Goal: Navigation & Orientation: Find specific page/section

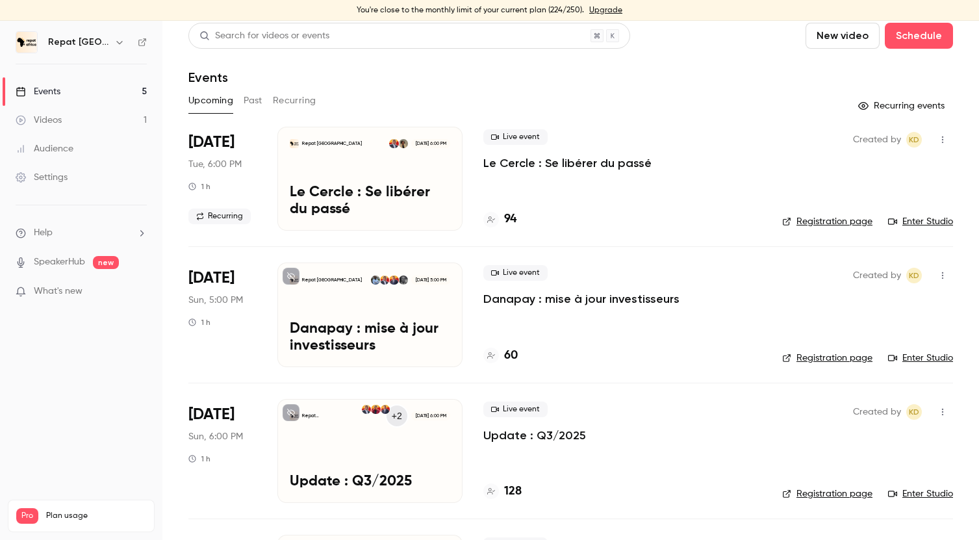
scroll to position [15, 0]
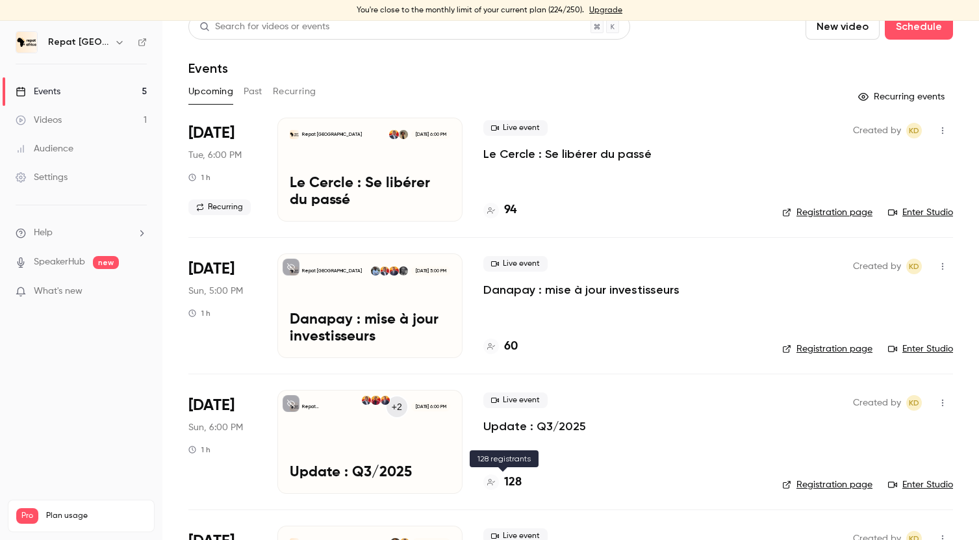
click at [511, 481] on h4 "128" at bounding box center [513, 482] width 18 height 18
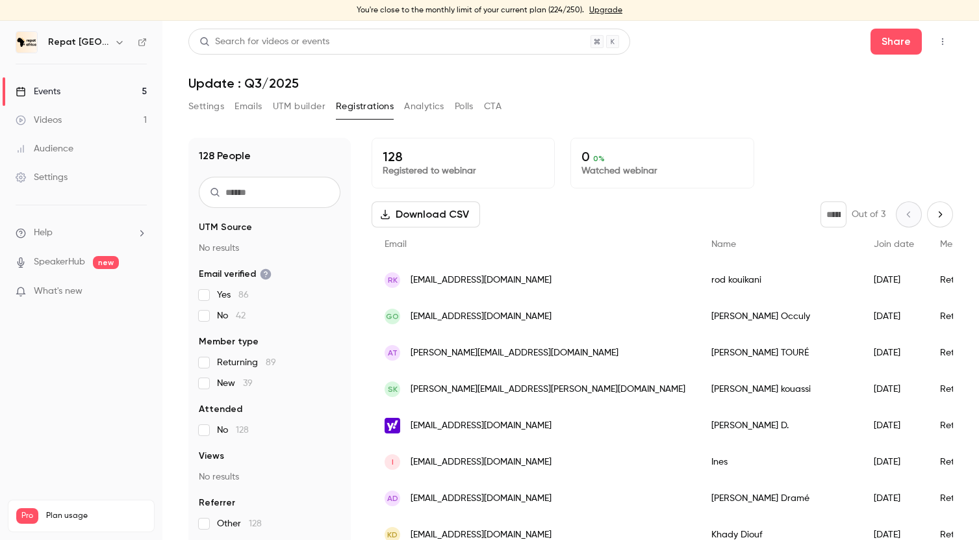
click at [55, 92] on div "Events" at bounding box center [38, 91] width 45 height 13
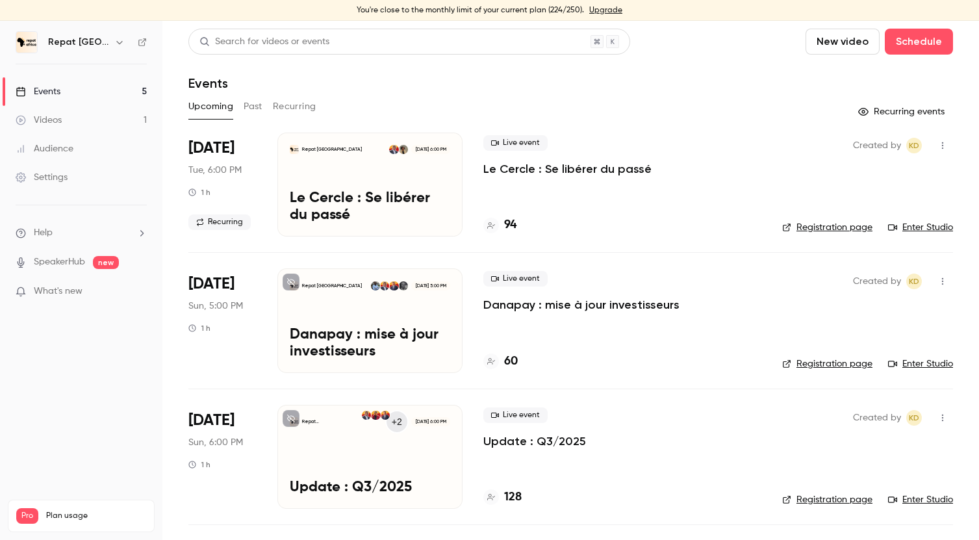
click at [38, 99] on link "Events 5" at bounding box center [81, 91] width 162 height 29
click at [53, 120] on div "Videos" at bounding box center [39, 120] width 46 height 13
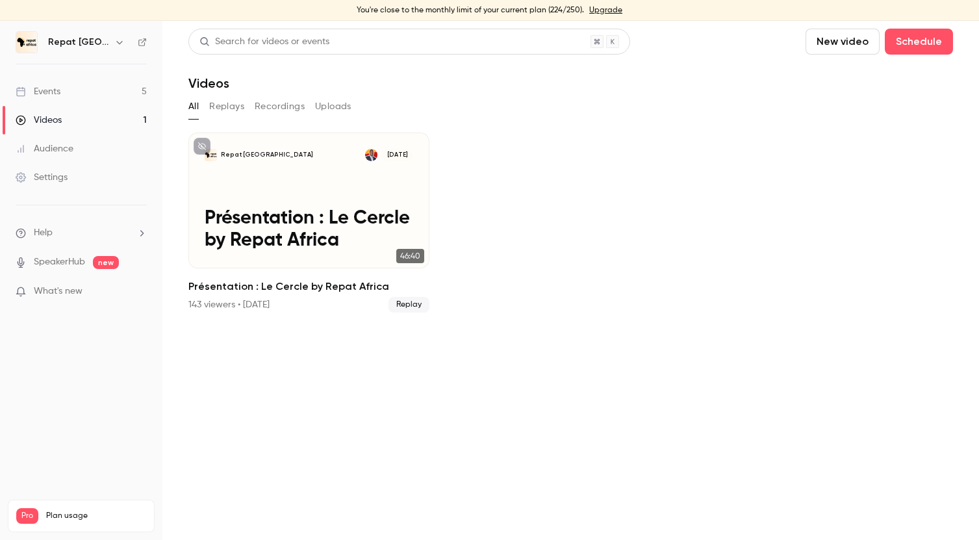
click at [55, 94] on div "Events" at bounding box center [38, 91] width 45 height 13
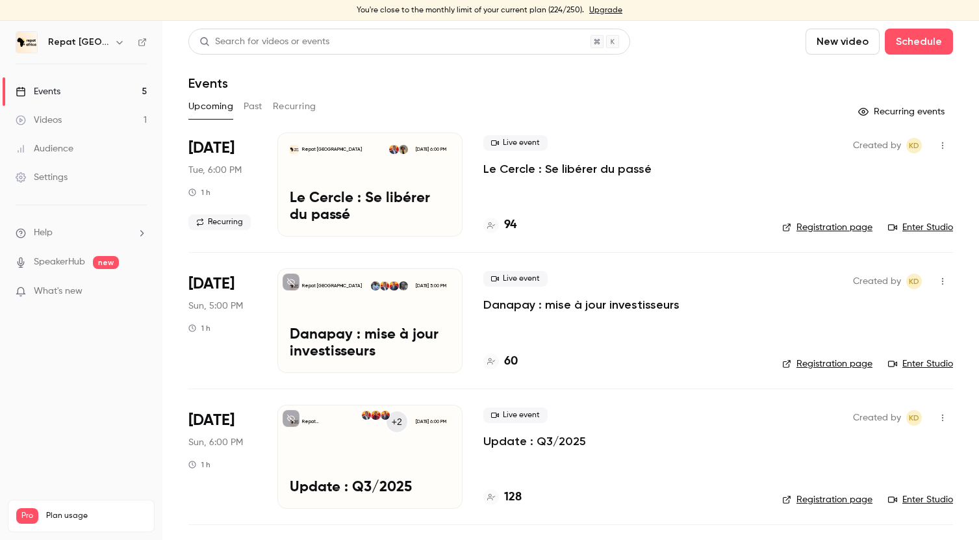
click at [518, 497] on h4 "128" at bounding box center [513, 497] width 18 height 18
click at [255, 104] on button "Past" at bounding box center [253, 106] width 19 height 21
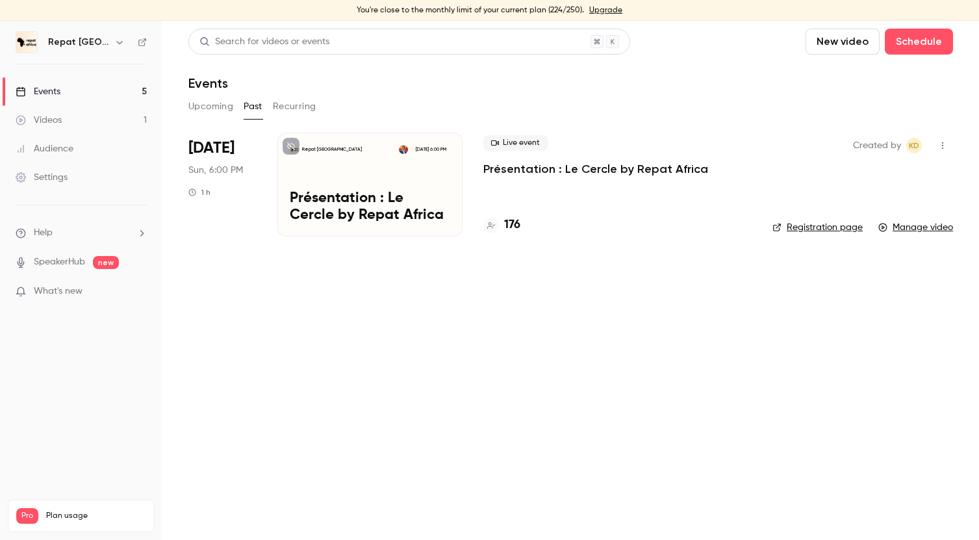
click at [292, 108] on button "Recurring" at bounding box center [295, 106] width 44 height 21
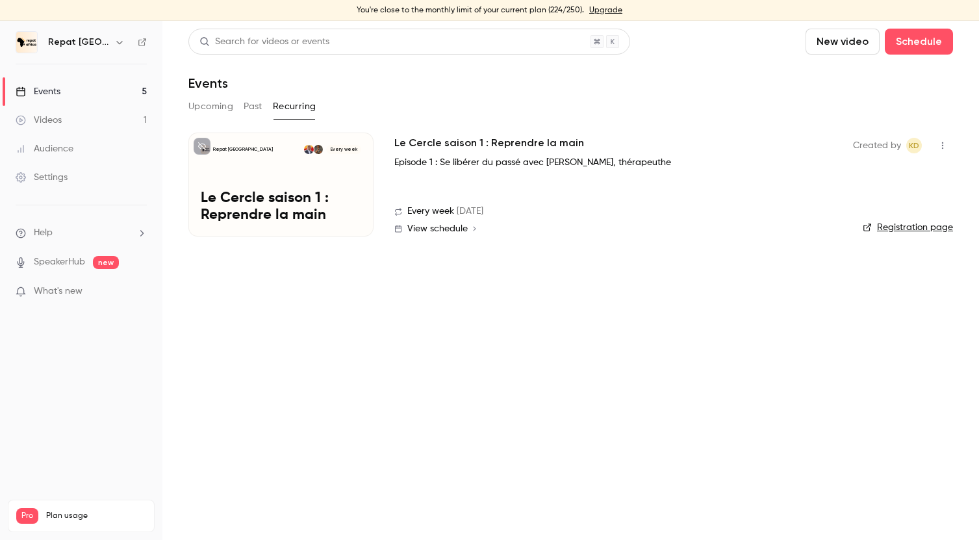
click at [260, 108] on button "Past" at bounding box center [253, 106] width 19 height 21
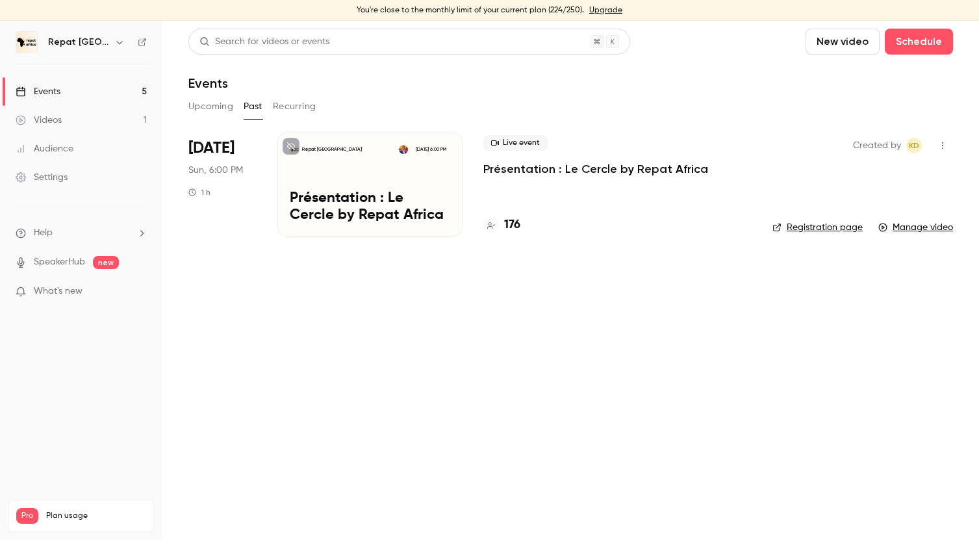
click at [226, 106] on button "Upcoming" at bounding box center [210, 106] width 45 height 21
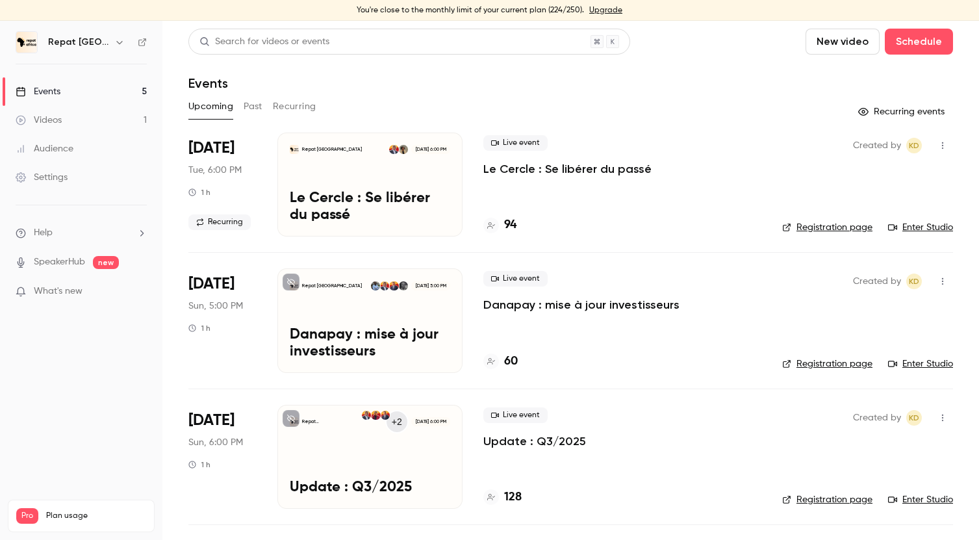
click at [70, 116] on link "Videos 1" at bounding box center [81, 120] width 162 height 29
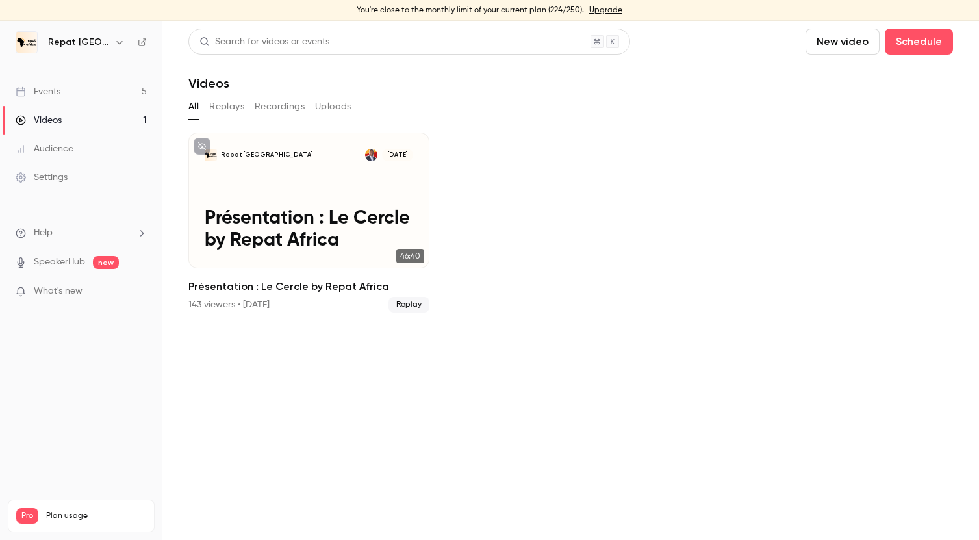
click at [82, 90] on link "Events 5" at bounding box center [81, 91] width 162 height 29
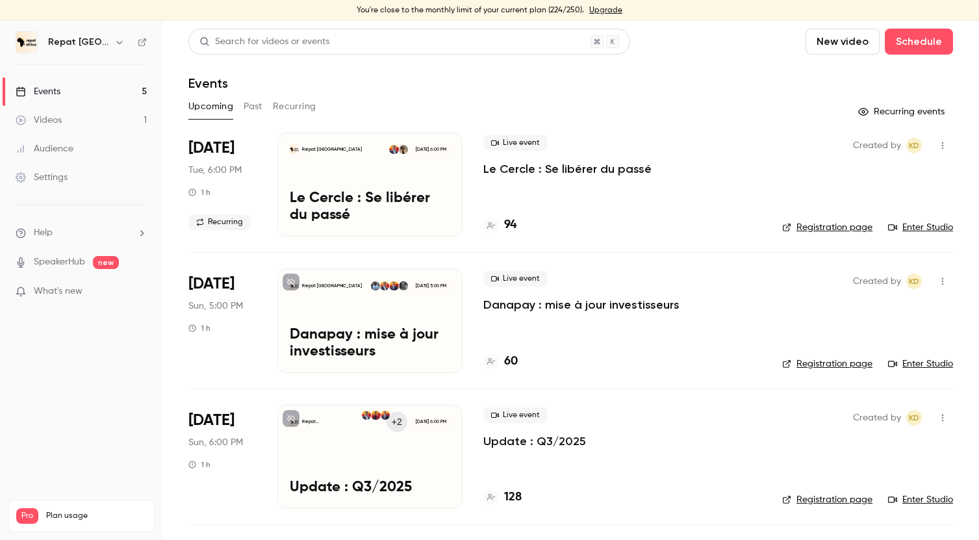
click at [420, 82] on div "Events" at bounding box center [570, 83] width 764 height 16
click at [103, 88] on link "Events 5" at bounding box center [81, 91] width 162 height 29
